Goal: Information Seeking & Learning: Learn about a topic

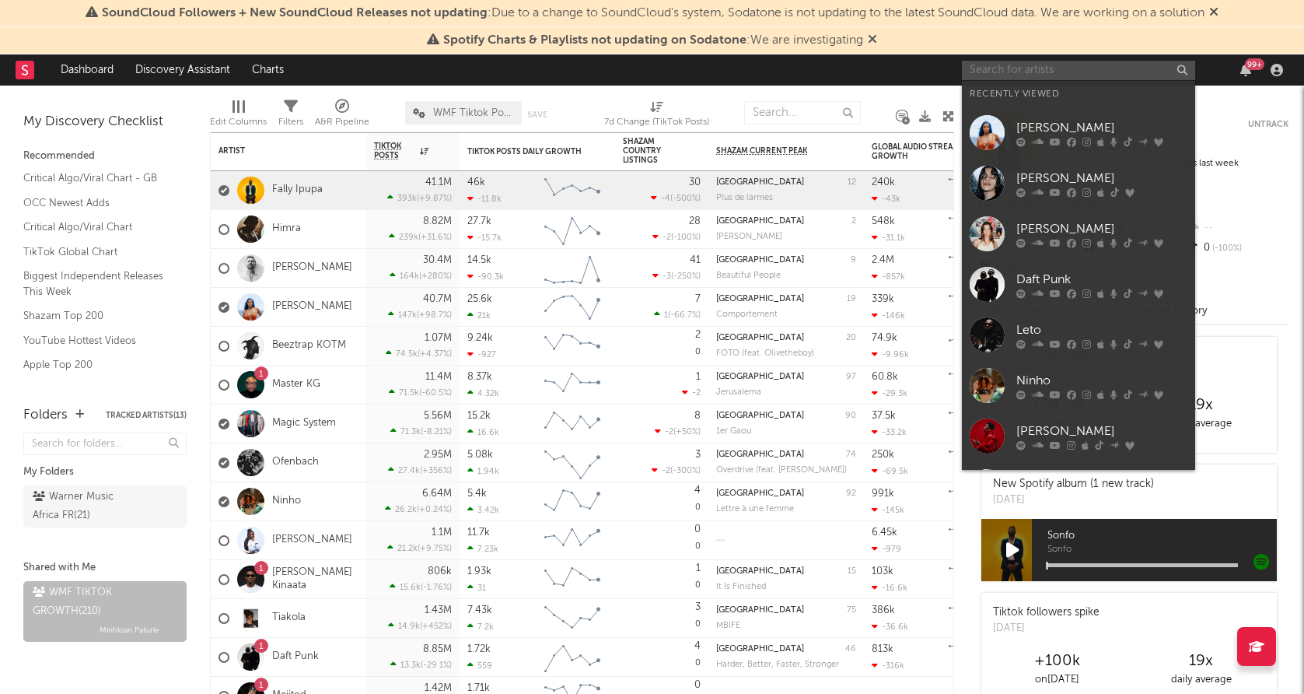
click at [1071, 77] on input "text" at bounding box center [1078, 70] width 233 height 19
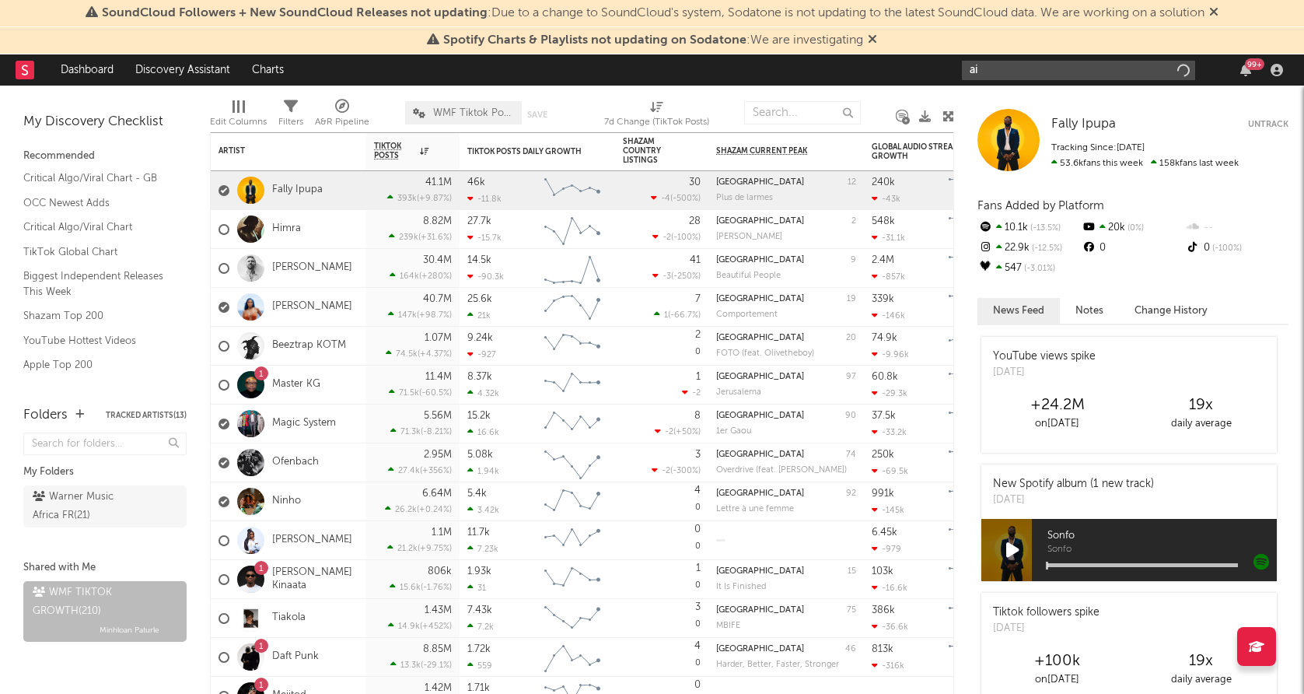
type input "air"
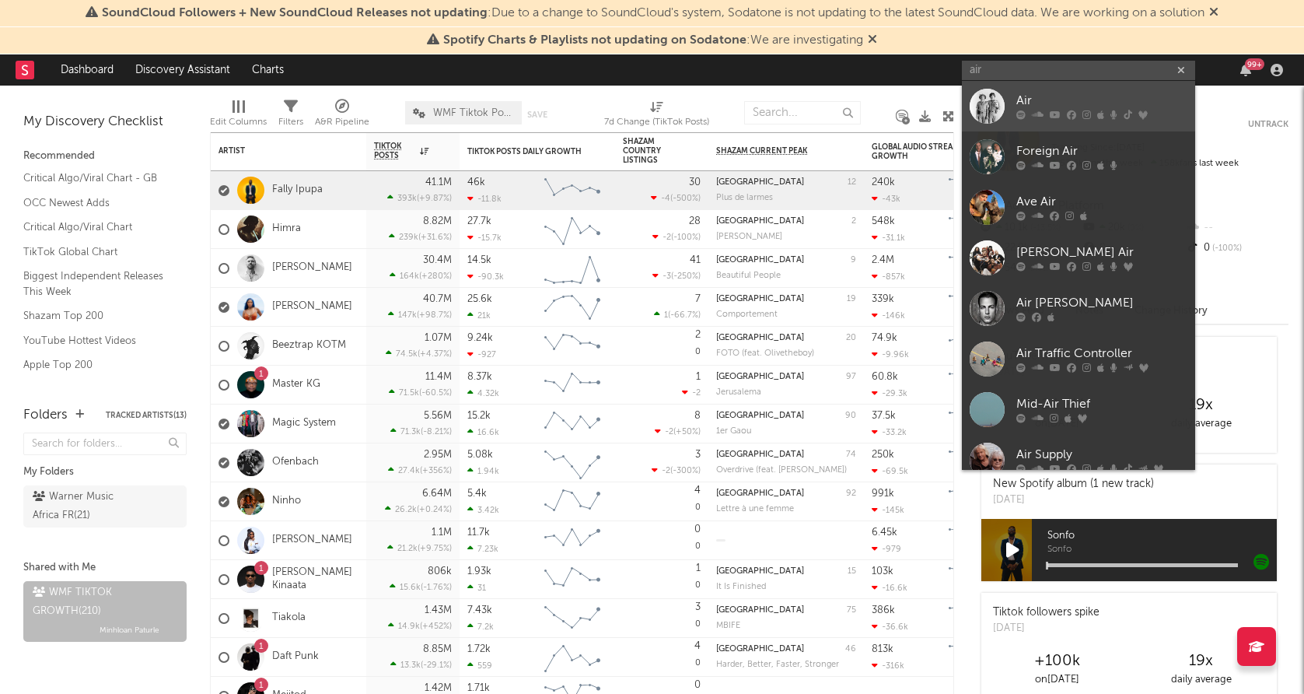
click at [1022, 89] on link "Air" at bounding box center [1078, 106] width 233 height 51
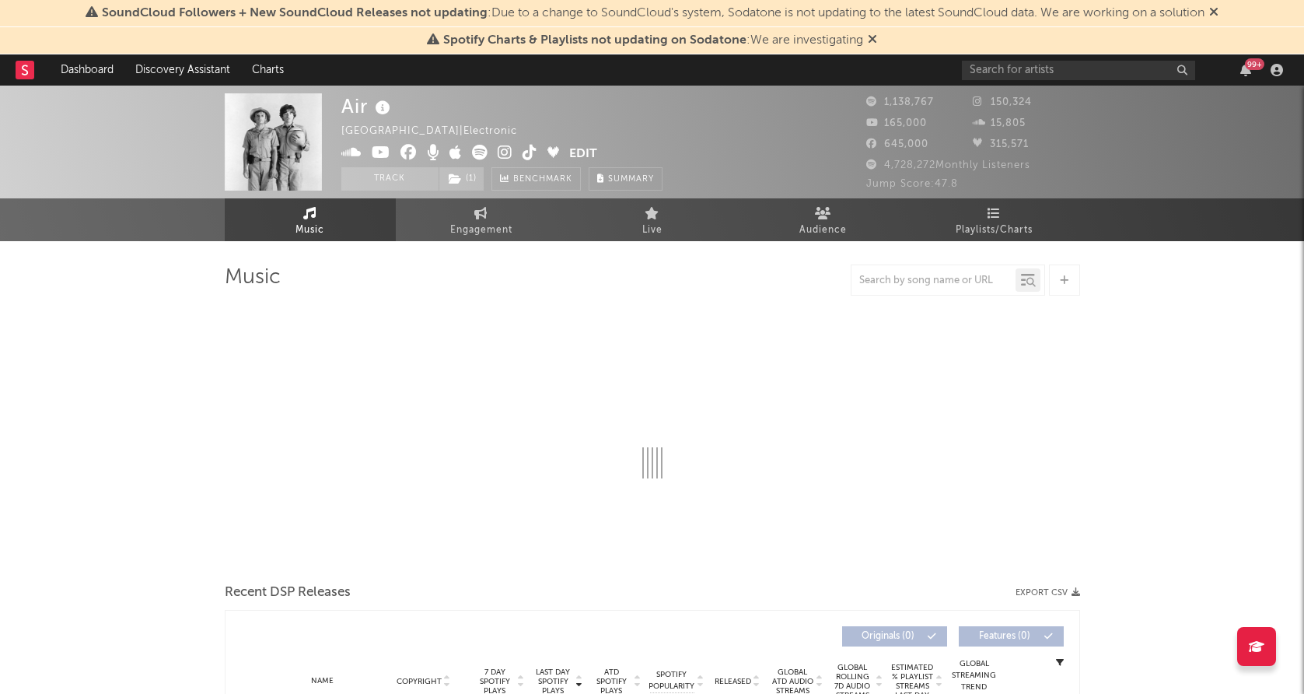
select select "6m"
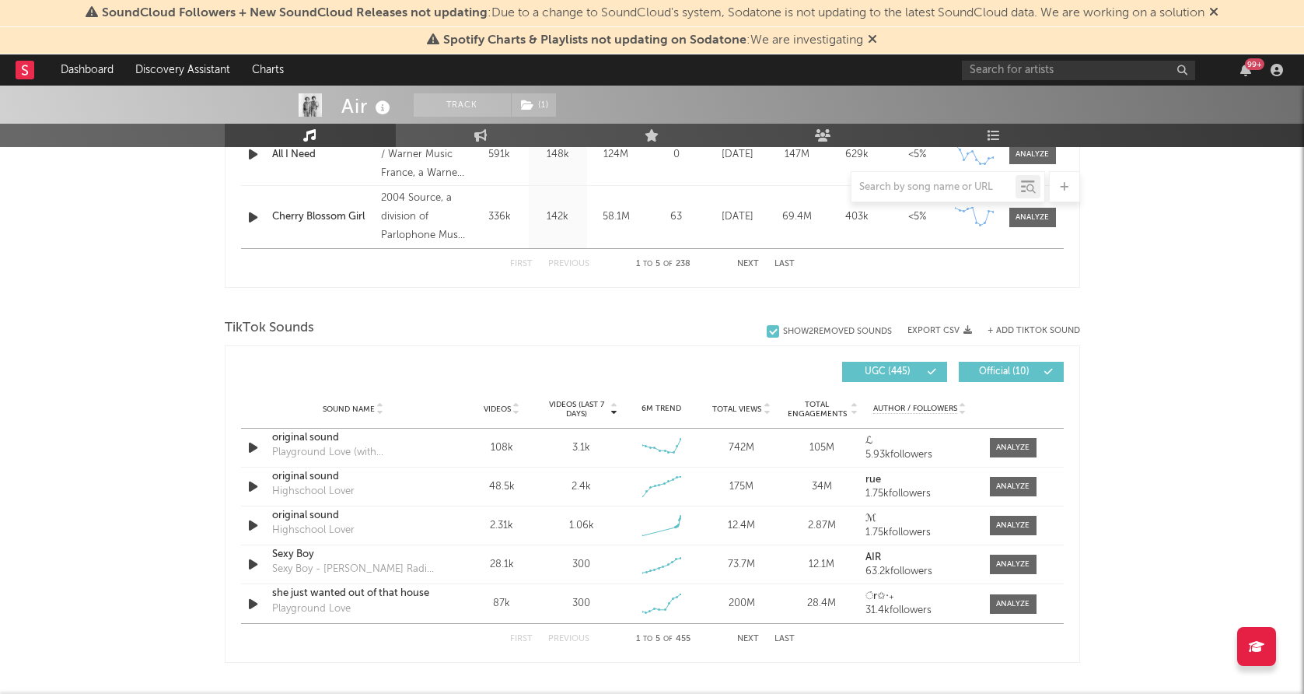
scroll to position [895, 0]
click at [992, 444] on span at bounding box center [1013, 446] width 47 height 19
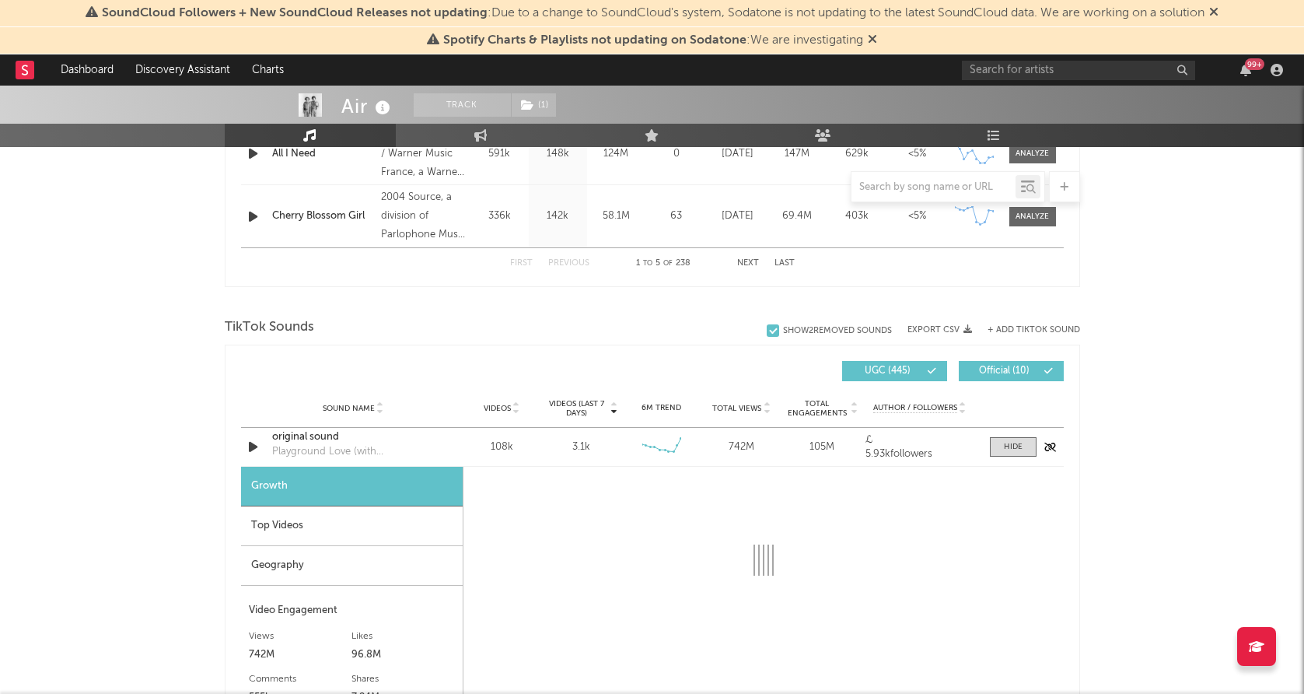
click at [259, 446] on icon "button" at bounding box center [253, 446] width 16 height 19
select select "6m"
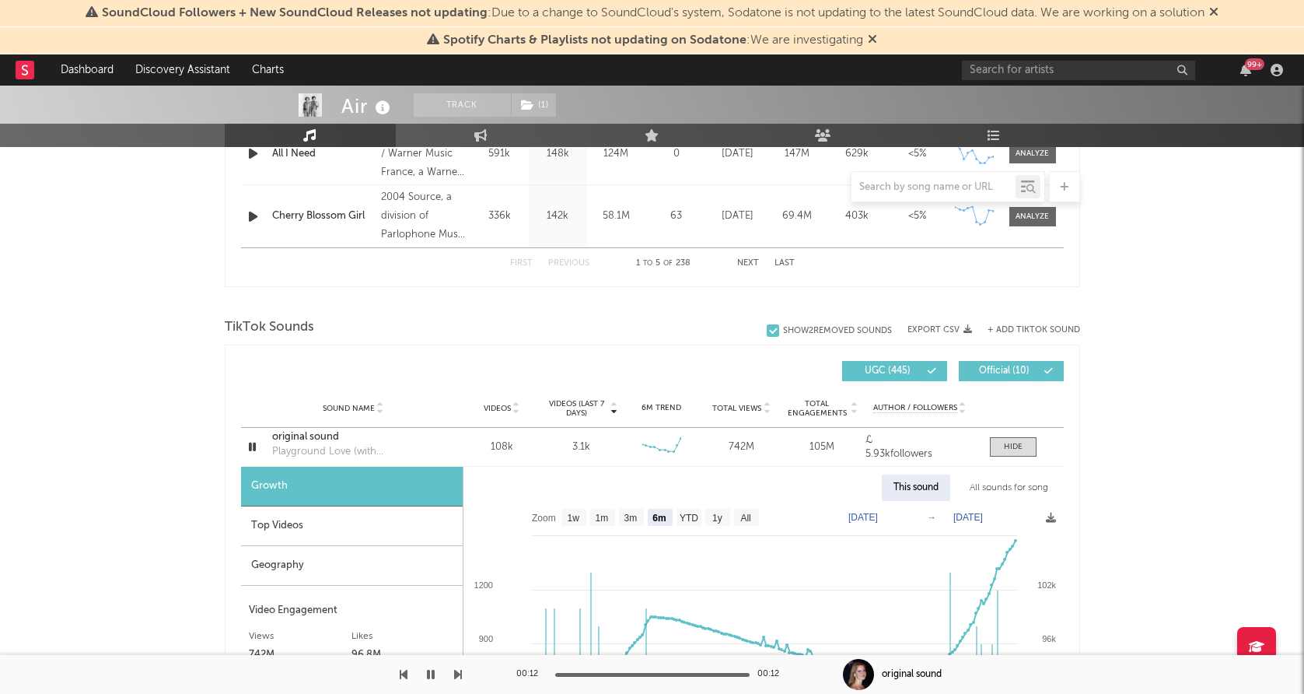
click at [1178, 313] on div "Air Track ( 1 ) [GEOGRAPHIC_DATA] | Electronic Edit Track ( 1 ) Benchmark Summa…" at bounding box center [652, 579] width 1304 height 2777
click at [159, 394] on div "Air Track ( 1 ) [GEOGRAPHIC_DATA] | Electronic Edit Track ( 1 ) Benchmark Summa…" at bounding box center [652, 579] width 1304 height 2777
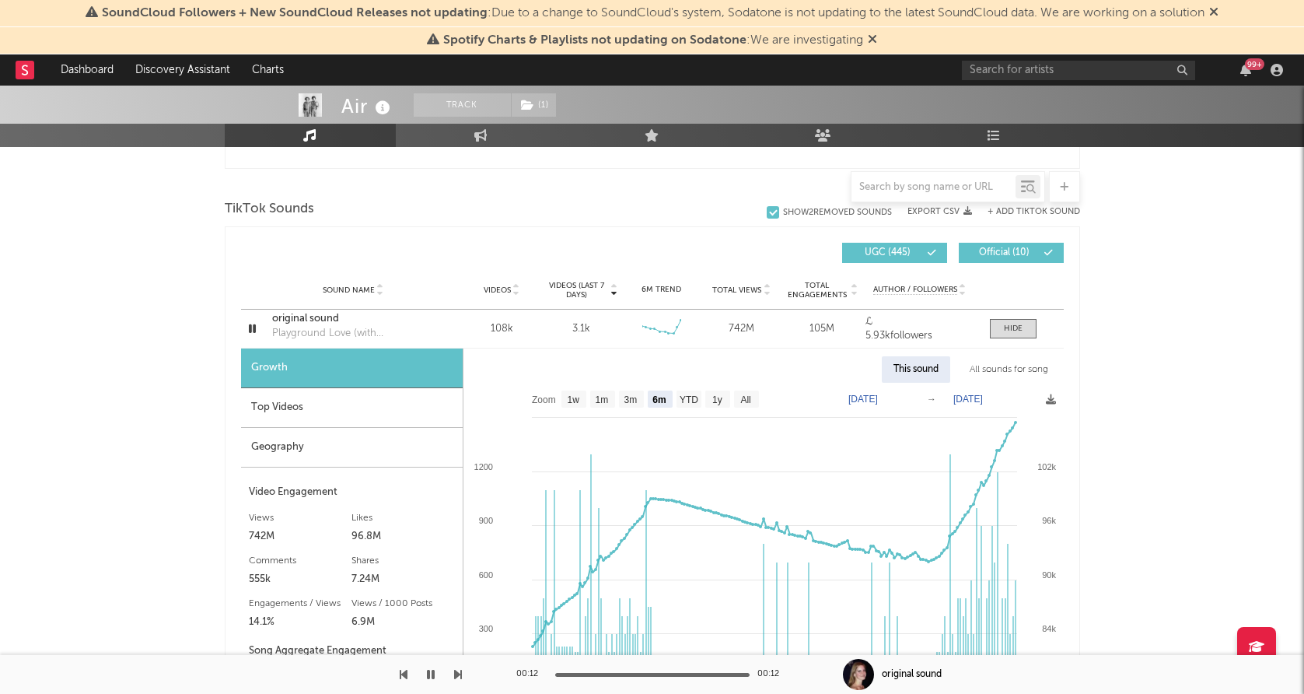
scroll to position [1029, 0]
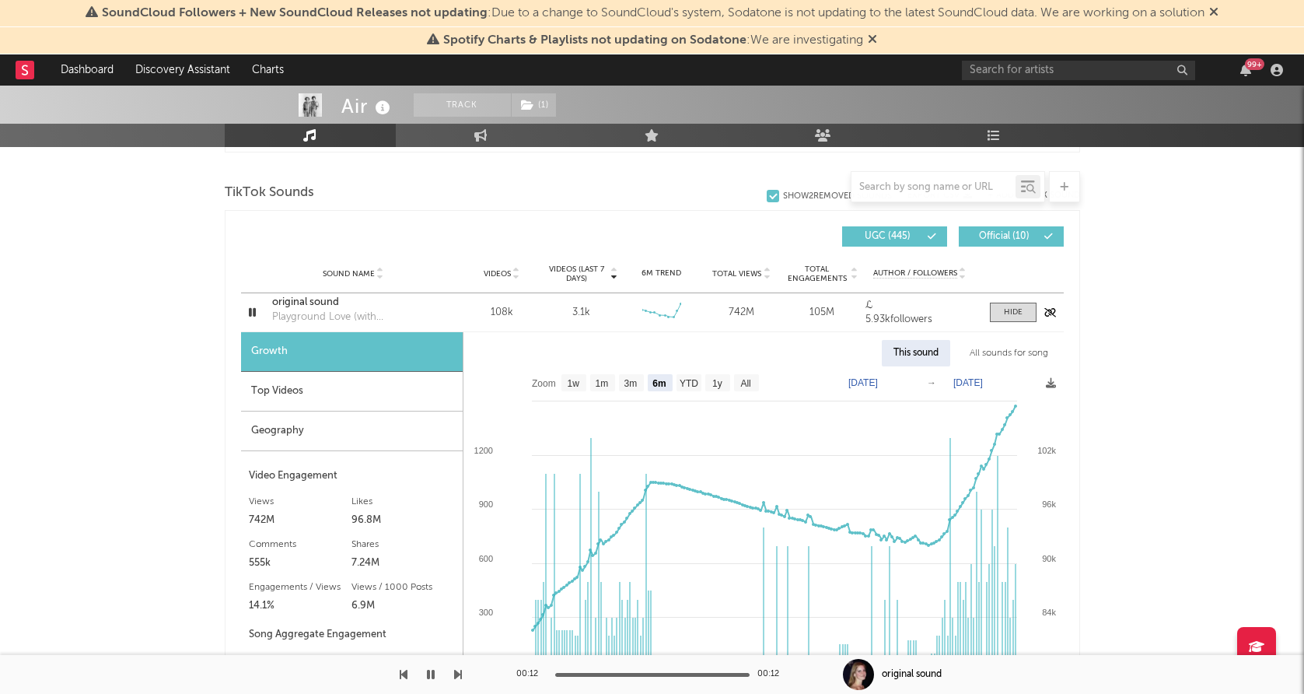
click at [250, 312] on icon "button" at bounding box center [252, 311] width 15 height 19
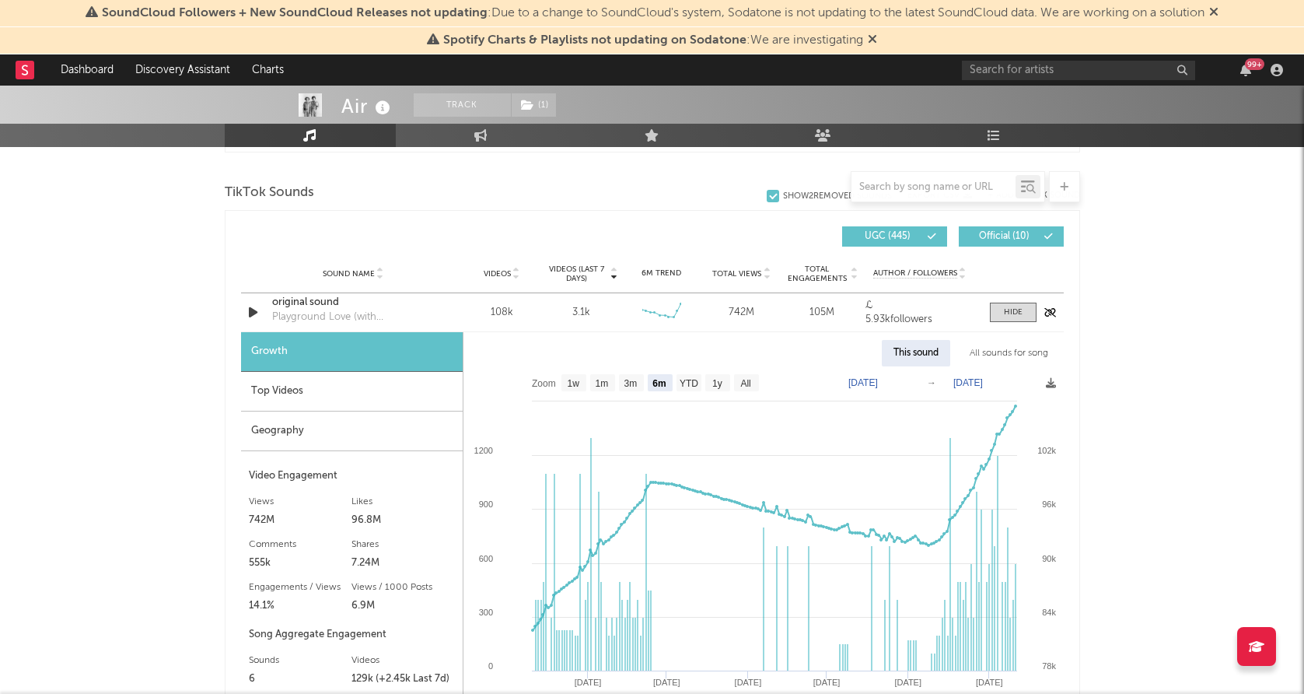
click at [250, 312] on icon "button" at bounding box center [253, 311] width 16 height 19
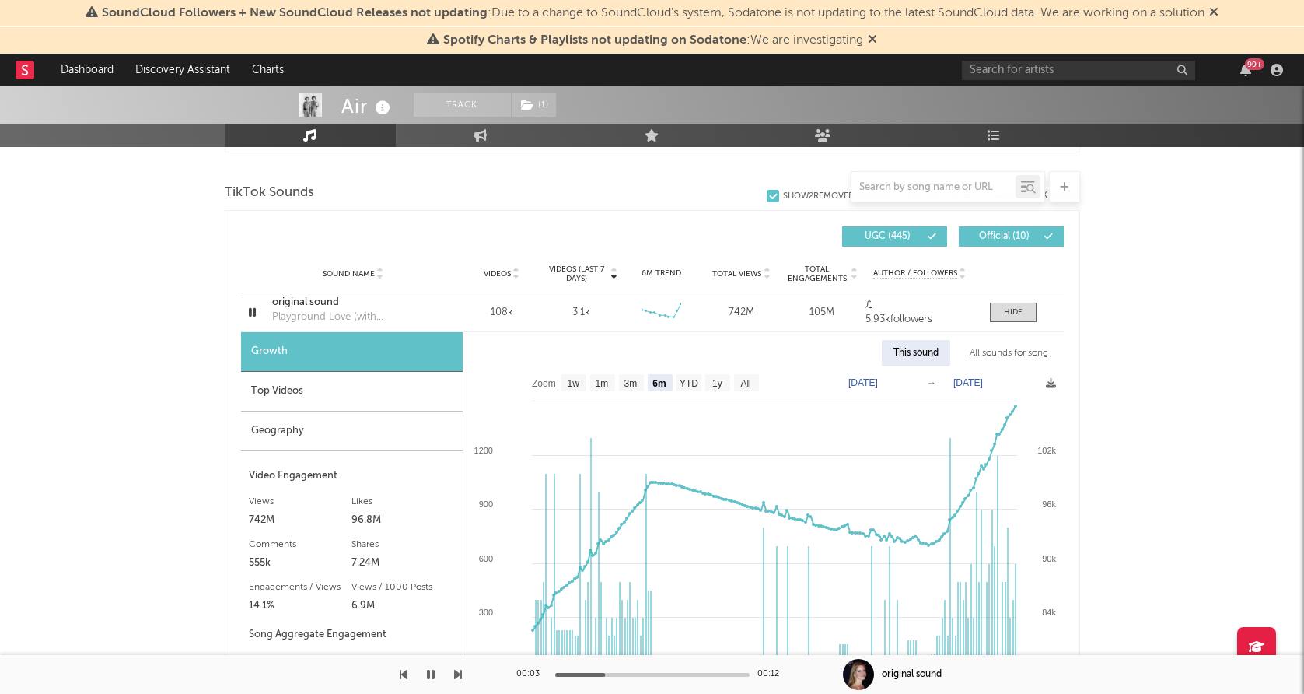
click at [329, 399] on div "Top Videos" at bounding box center [352, 392] width 222 height 40
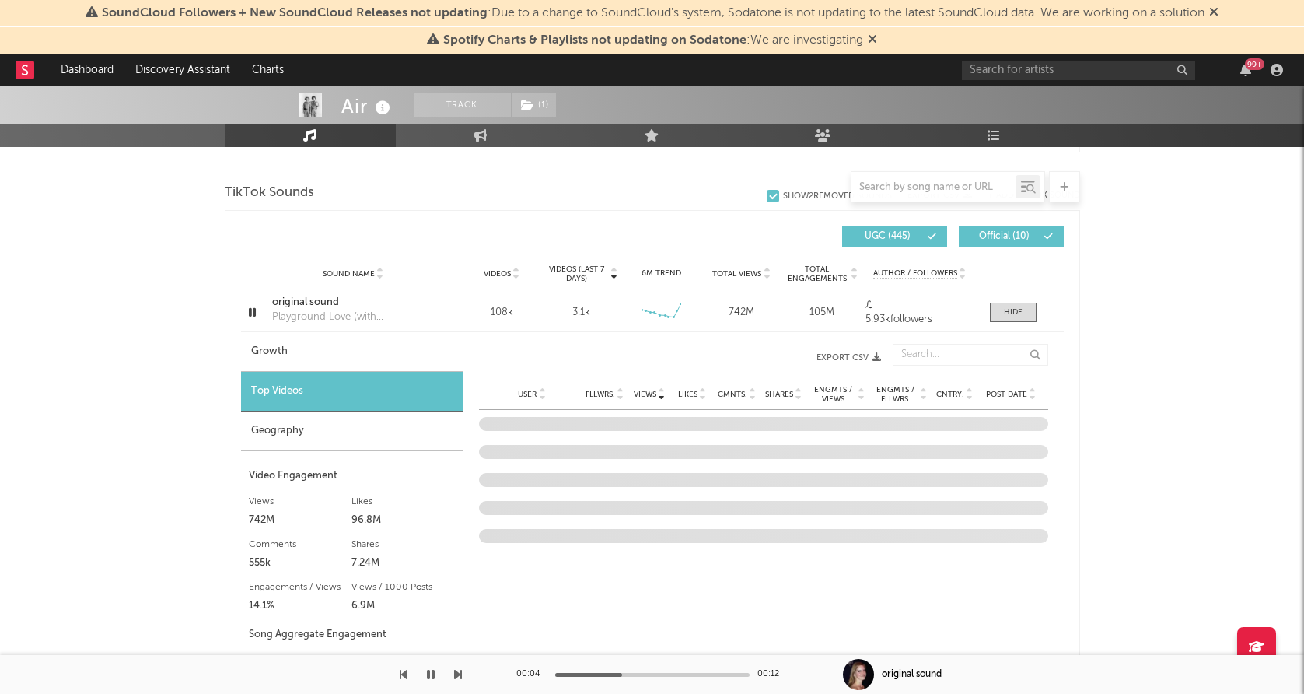
click at [339, 359] on div "Growth" at bounding box center [352, 352] width 222 height 40
select select "6m"
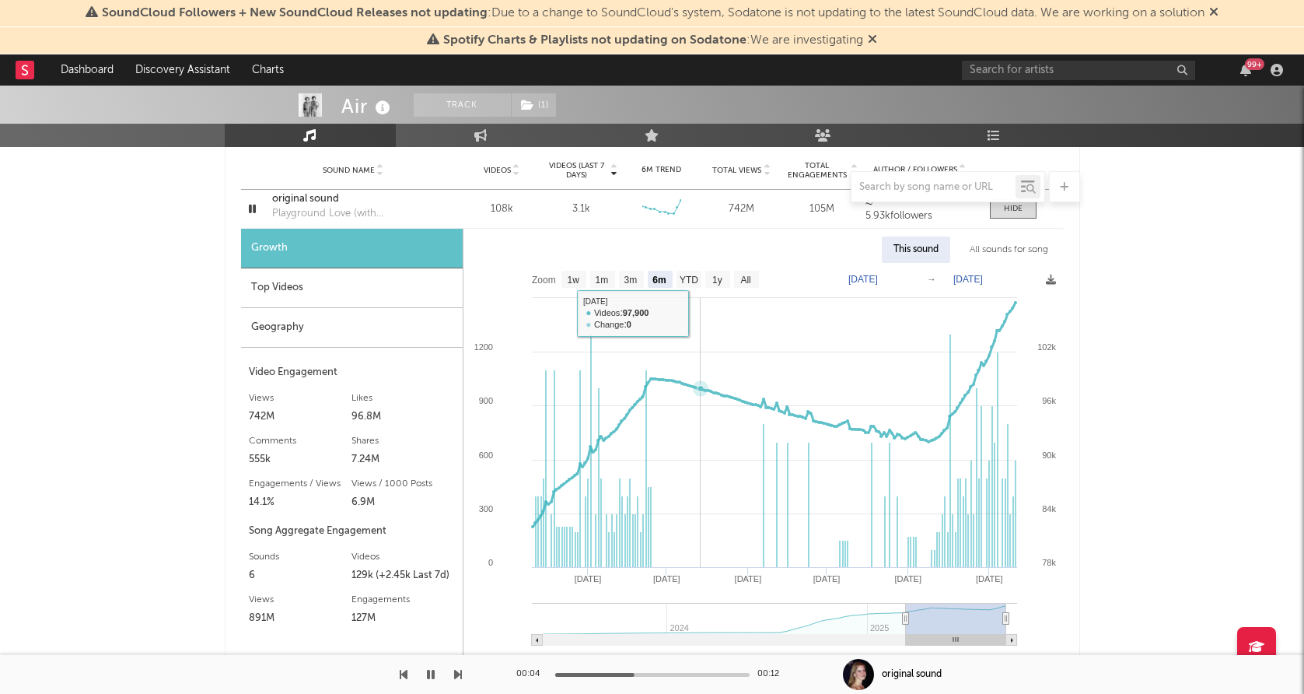
scroll to position [1162, 0]
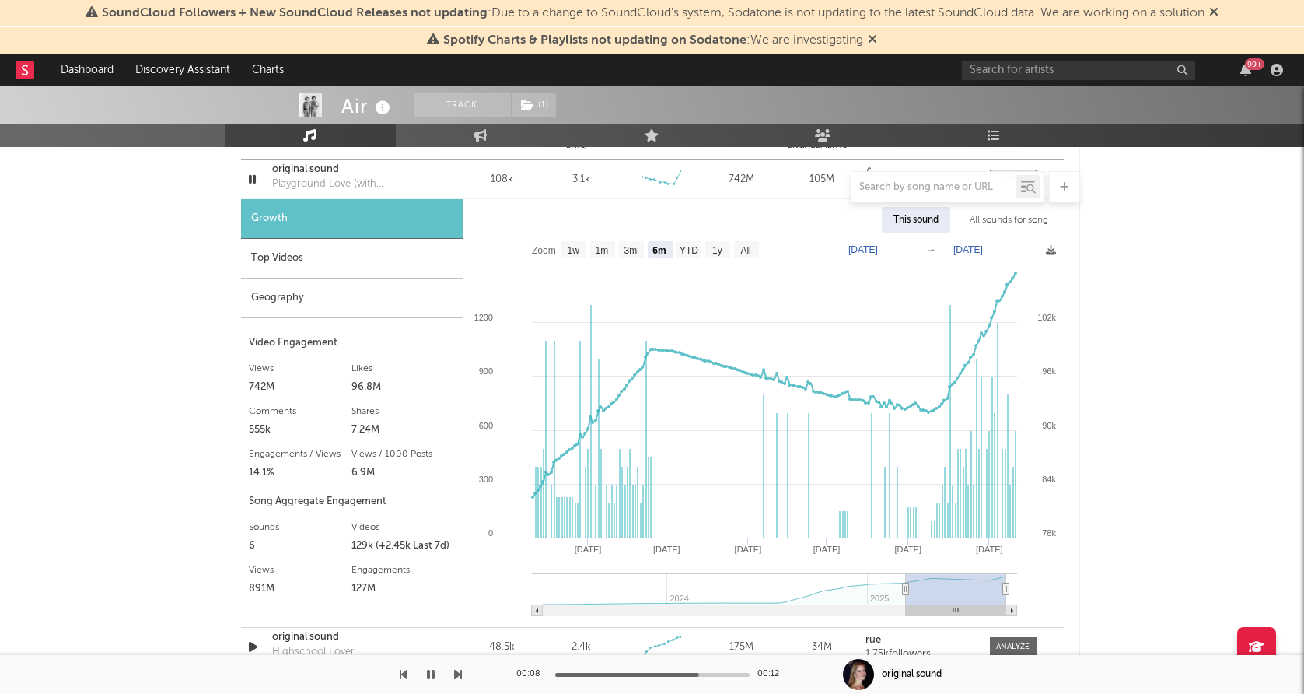
click at [251, 187] on div at bounding box center [652, 186] width 855 height 31
click at [252, 178] on div at bounding box center [652, 186] width 855 height 31
click at [291, 260] on div "Top Videos" at bounding box center [352, 259] width 222 height 40
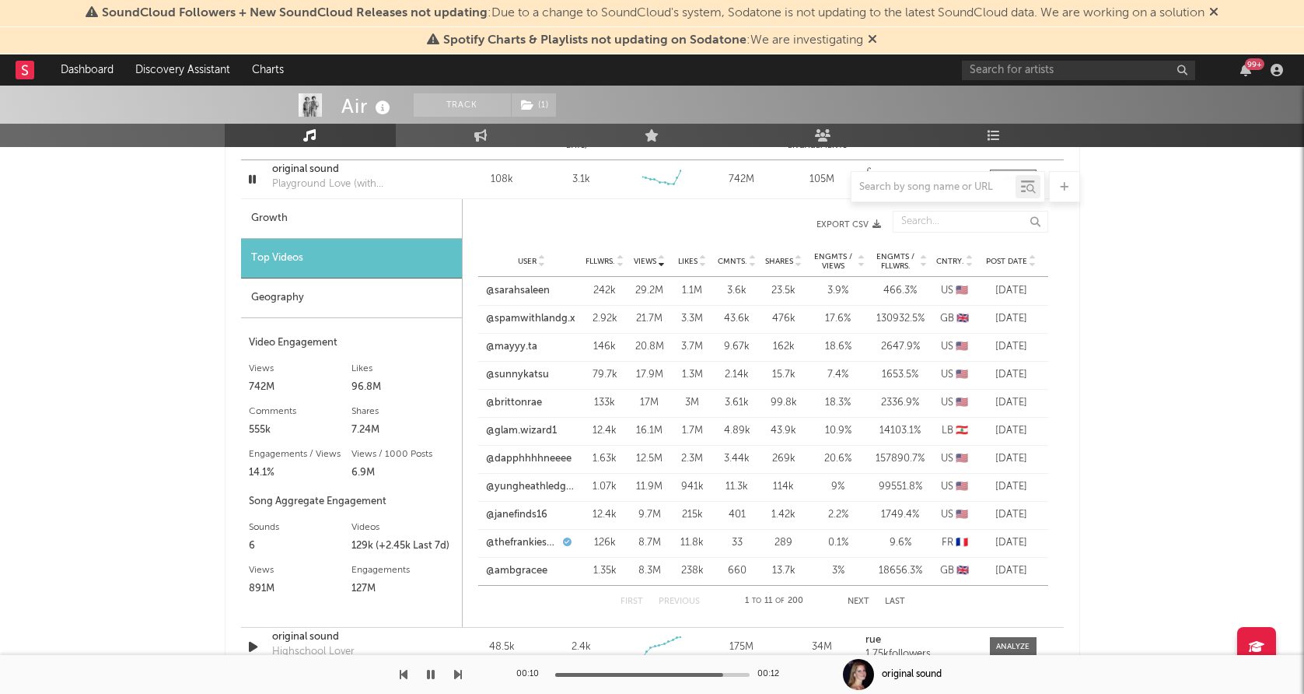
click at [252, 180] on div at bounding box center [652, 186] width 855 height 31
click at [257, 179] on div at bounding box center [652, 186] width 855 height 31
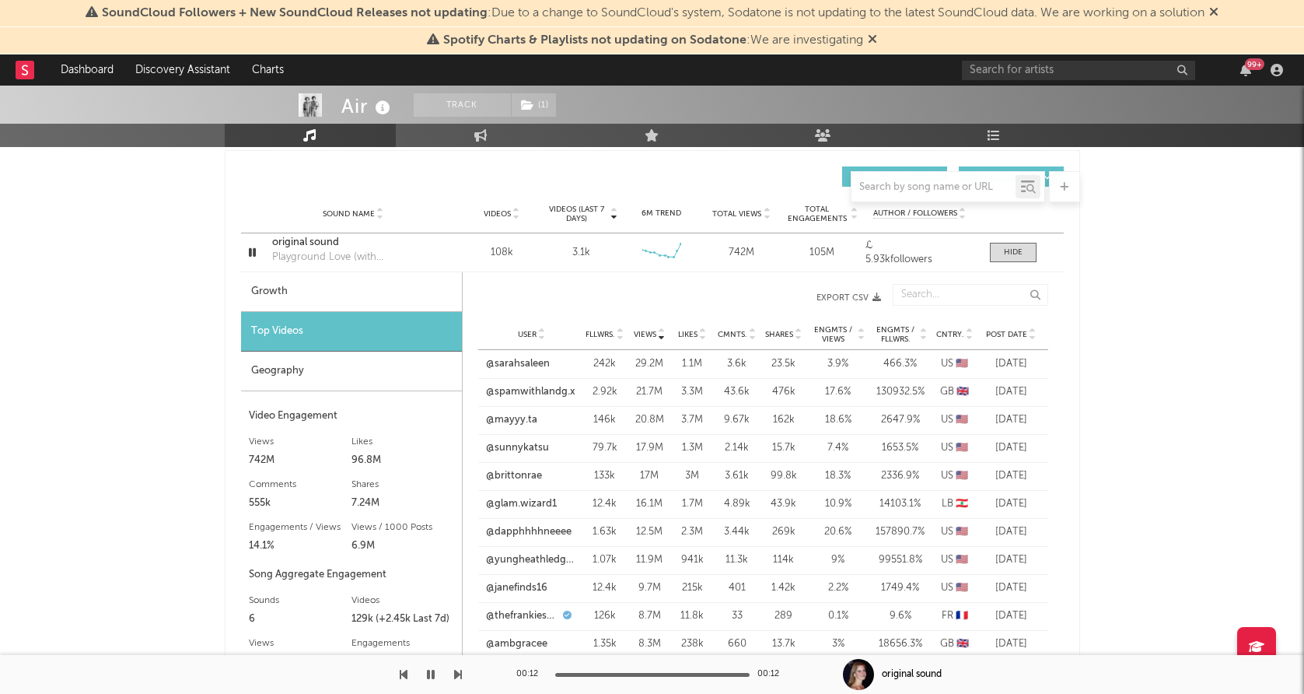
click at [996, 330] on span "Post Date" at bounding box center [1006, 334] width 41 height 9
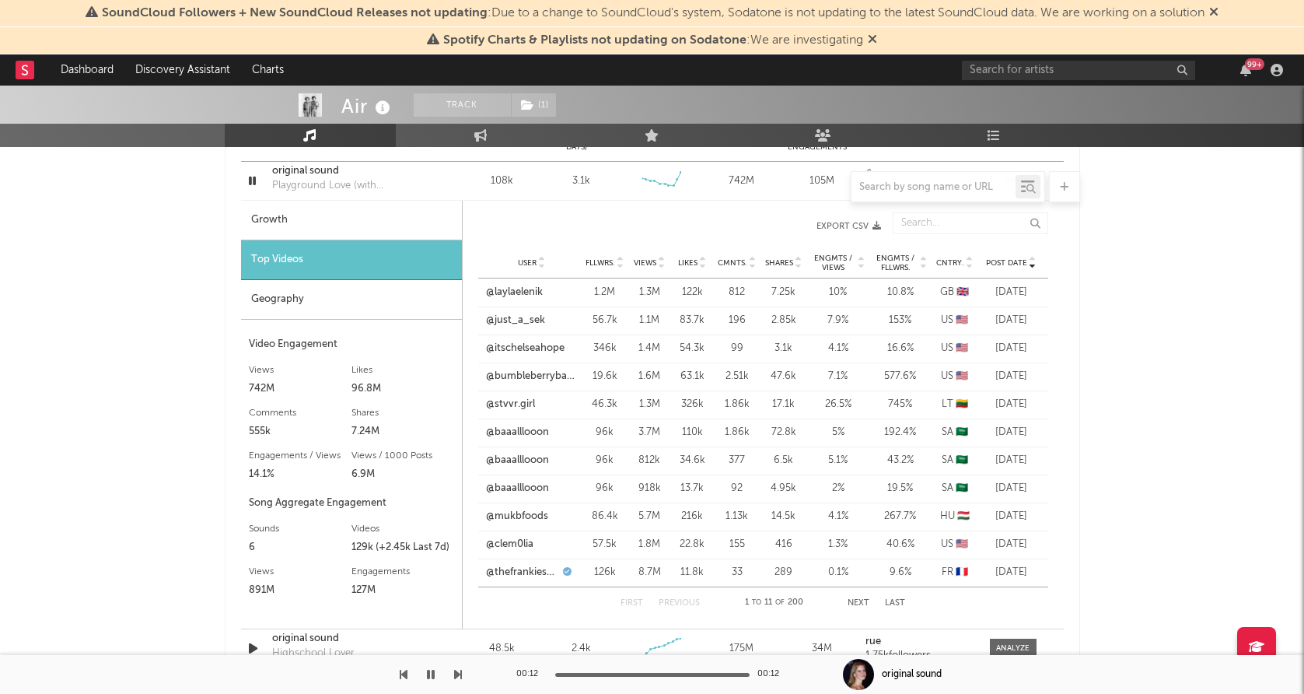
scroll to position [1071, 0]
